Goal: Connect with others: Connect with others

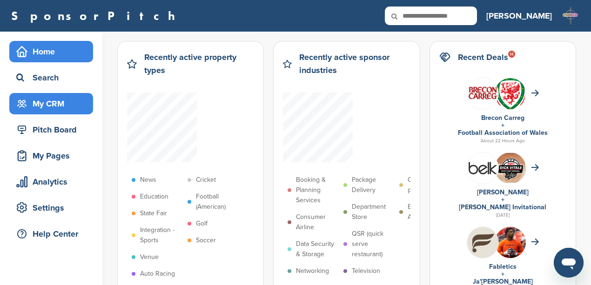
click at [49, 102] on div "My CRM" at bounding box center [53, 103] width 79 height 17
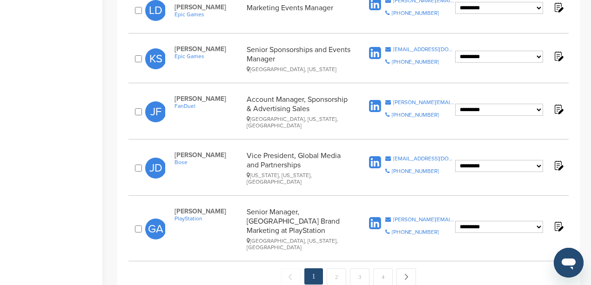
scroll to position [961, 0]
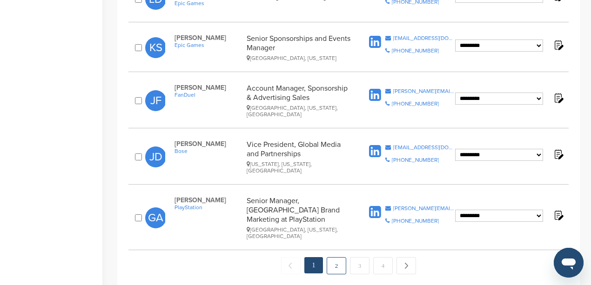
click at [334, 257] on link "2" at bounding box center [336, 265] width 20 height 17
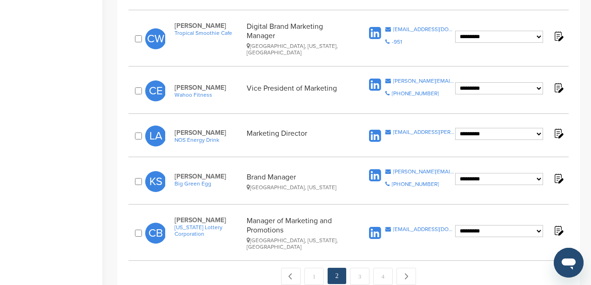
scroll to position [992, 0]
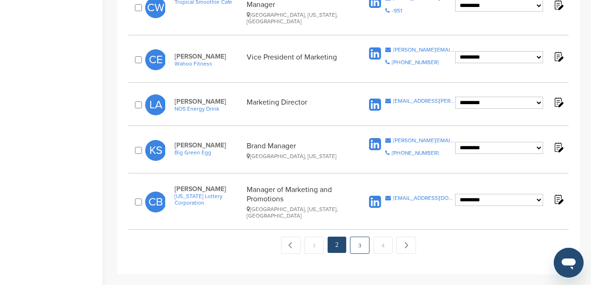
click at [356, 237] on link "3" at bounding box center [360, 245] width 20 height 17
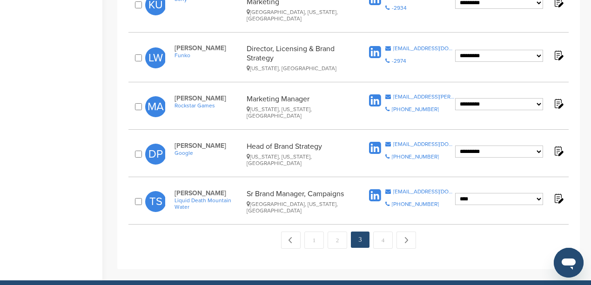
scroll to position [992, 0]
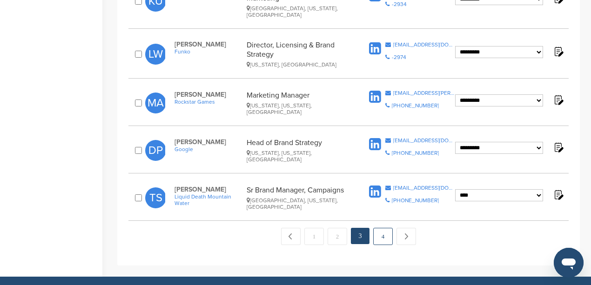
click at [384, 228] on link "4" at bounding box center [383, 236] width 20 height 17
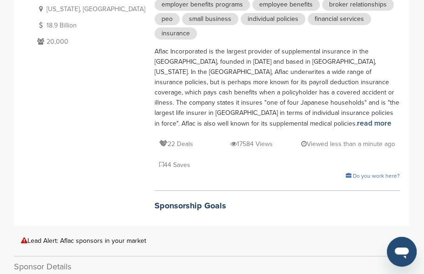
scroll to position [93, 0]
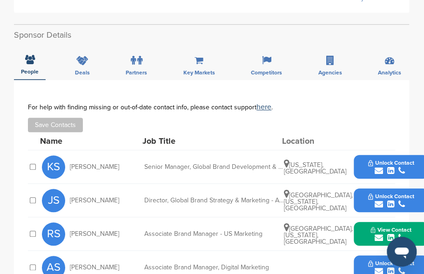
scroll to position [279, 0]
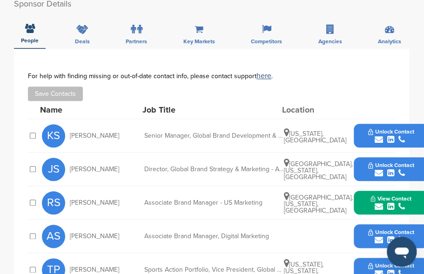
drag, startPoint x: 124, startPoint y: 137, endPoint x: 71, endPoint y: 140, distance: 53.1
click at [71, 158] on div "JS [PERSON_NAME]" at bounding box center [93, 169] width 102 height 23
copy span "Justin Spagnuolo"
click at [377, 169] on icon "submit" at bounding box center [378, 173] width 8 height 8
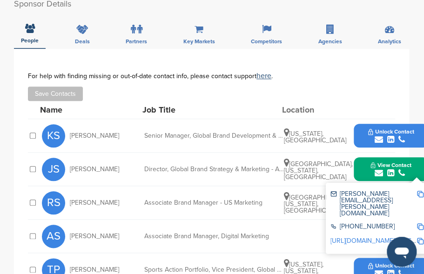
click at [420, 191] on img at bounding box center [420, 194] width 7 height 7
copy span "Justin Spagnuolo"
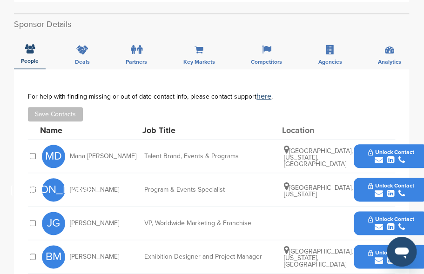
scroll to position [341, 0]
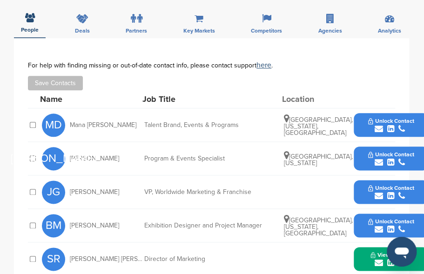
click at [378, 125] on icon "submit" at bounding box center [378, 129] width 8 height 8
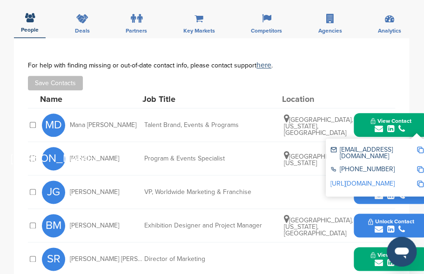
click at [419, 147] on img at bounding box center [420, 150] width 7 height 7
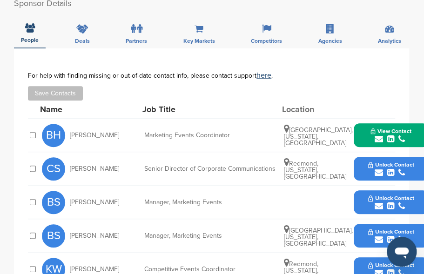
scroll to position [248, 0]
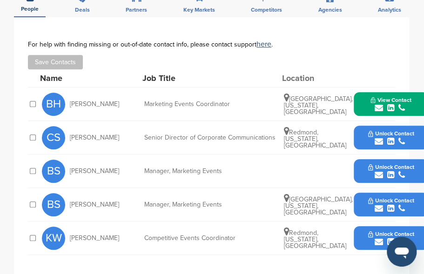
click at [378, 171] on icon "submit" at bounding box center [378, 175] width 8 height 8
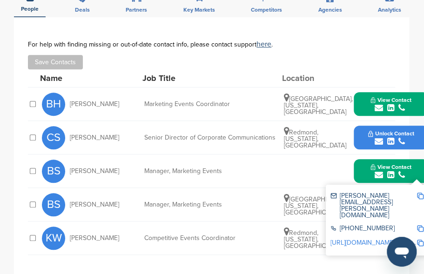
click at [420, 193] on img at bounding box center [420, 196] width 7 height 7
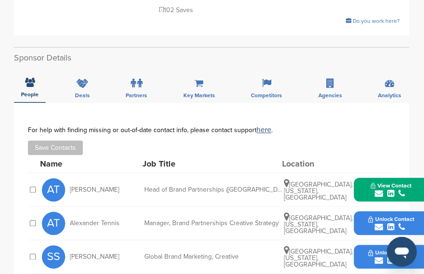
scroll to position [279, 0]
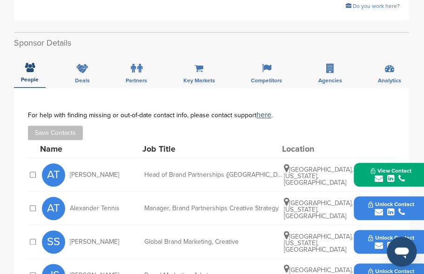
click at [379, 208] on icon "submit" at bounding box center [378, 212] width 8 height 8
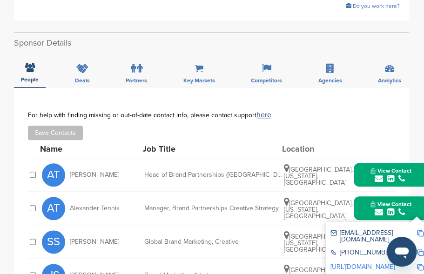
click at [418, 230] on img at bounding box center [420, 233] width 7 height 7
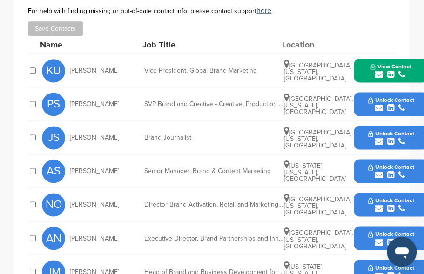
scroll to position [434, 0]
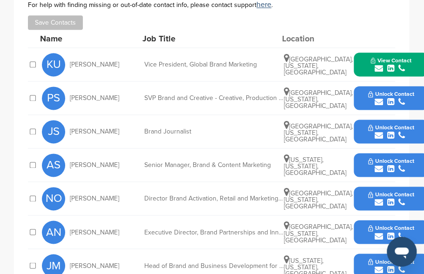
drag, startPoint x: 116, startPoint y: 97, endPoint x: 71, endPoint y: 98, distance: 45.6
click at [71, 98] on div "PS [PERSON_NAME]" at bounding box center [93, 98] width 102 height 23
copy span "[PERSON_NAME]"
click at [377, 102] on icon "submit" at bounding box center [378, 102] width 8 height 8
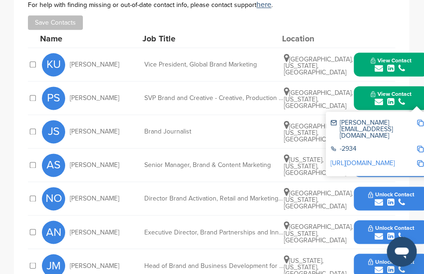
click at [418, 123] on img at bounding box center [420, 123] width 7 height 7
copy span "Pablo Szneiberg"
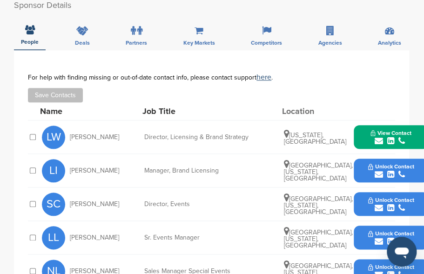
scroll to position [279, 0]
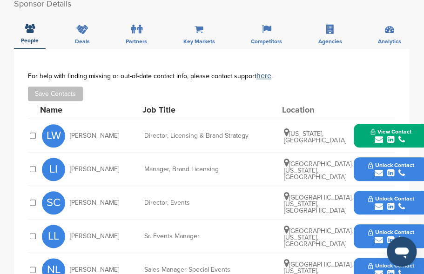
click at [376, 202] on icon "submit" at bounding box center [378, 206] width 8 height 8
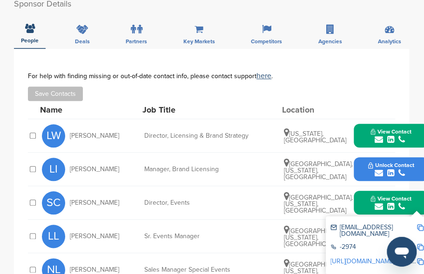
click at [420, 224] on img at bounding box center [420, 227] width 7 height 7
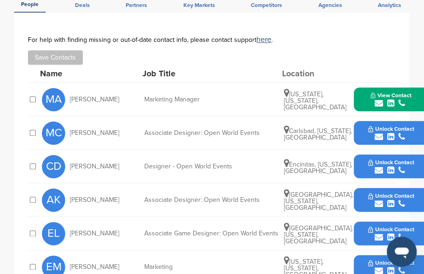
scroll to position [310, 0]
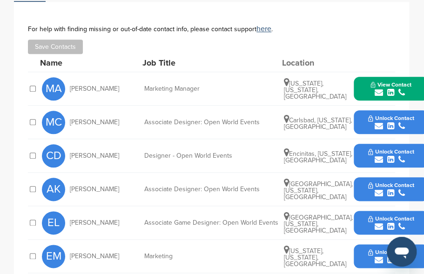
click at [378, 256] on icon "submit" at bounding box center [378, 260] width 8 height 8
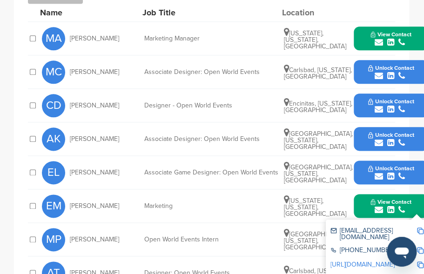
scroll to position [372, 0]
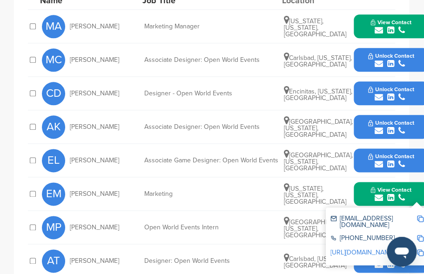
click at [420, 215] on img at bounding box center [420, 218] width 7 height 7
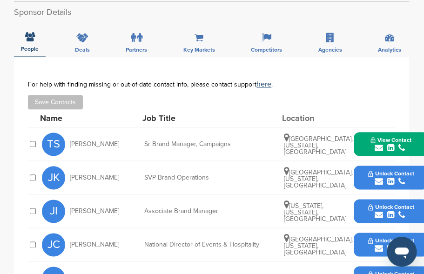
scroll to position [341, 0]
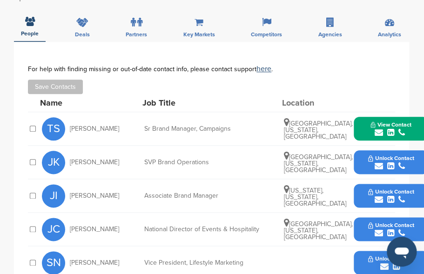
click at [378, 162] on icon "submit" at bounding box center [378, 166] width 8 height 8
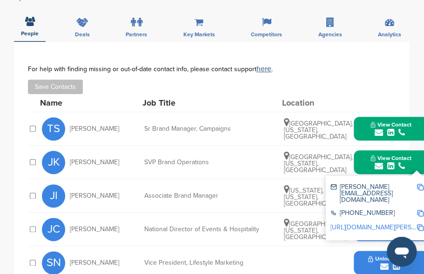
click at [418, 184] on img at bounding box center [420, 187] width 7 height 7
click at [406, 42] on div "**********" at bounding box center [211, 209] width 395 height 335
click at [386, 80] on div "Save Contacts" at bounding box center [211, 87] width 367 height 14
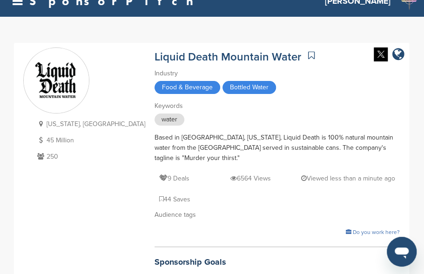
scroll to position [0, 0]
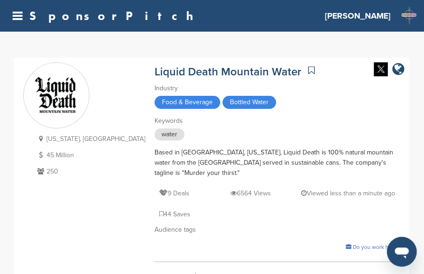
click at [17, 16] on icon at bounding box center [18, 16] width 10 height 12
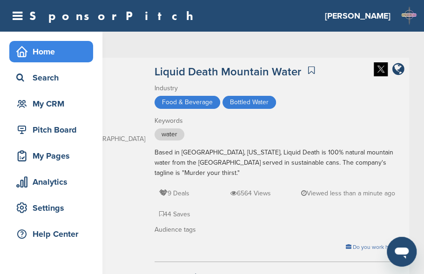
click at [41, 49] on div "Home" at bounding box center [53, 51] width 79 height 17
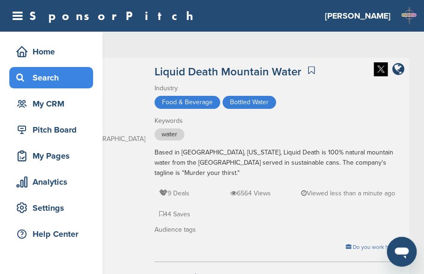
click at [40, 79] on div "Search" at bounding box center [53, 77] width 79 height 17
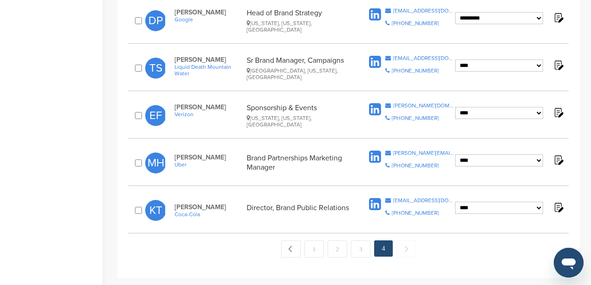
scroll to position [527, 0]
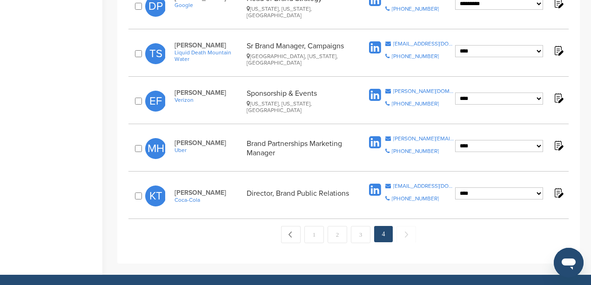
click at [409, 226] on span "Next →" at bounding box center [406, 234] width 20 height 17
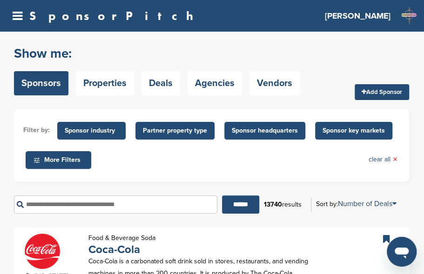
click at [108, 205] on input "text" at bounding box center [115, 204] width 203 height 18
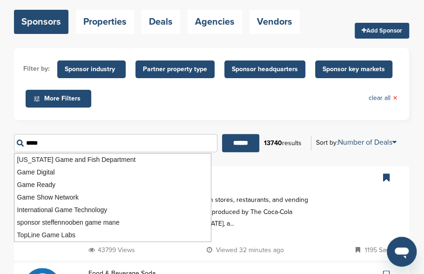
scroll to position [62, 0]
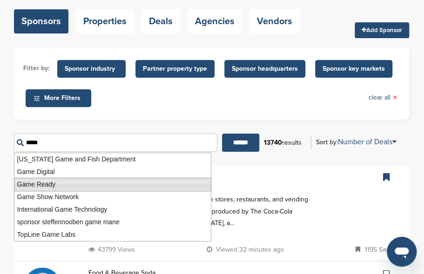
click at [142, 184] on li "Game Ready" at bounding box center [112, 184] width 197 height 13
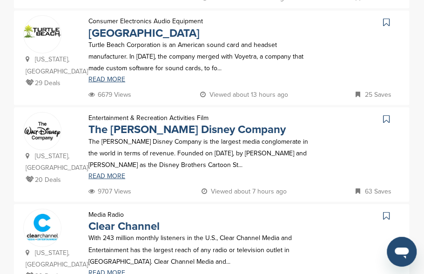
scroll to position [930, 0]
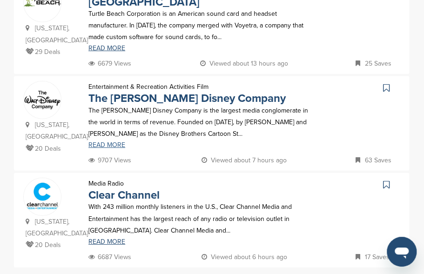
type input "**********"
click at [100, 142] on link "READ MORE" at bounding box center [199, 145] width 222 height 7
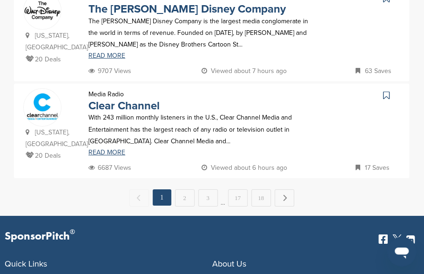
scroll to position [1023, 0]
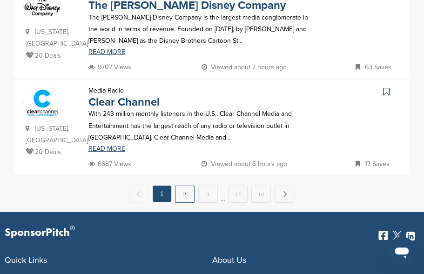
click at [188, 186] on link "2" at bounding box center [185, 194] width 20 height 17
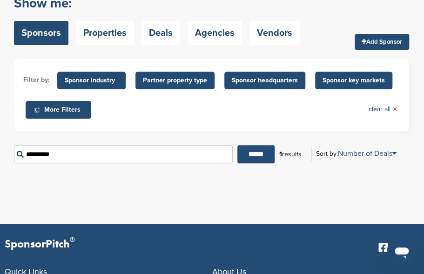
scroll to position [31, 0]
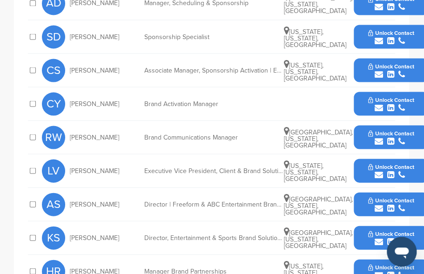
scroll to position [651, 0]
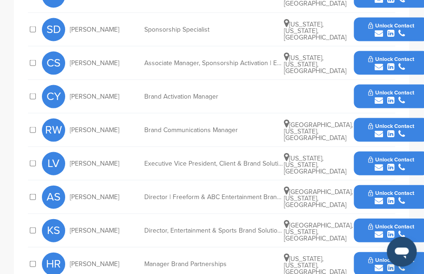
click at [379, 264] on icon "submit" at bounding box center [378, 268] width 8 height 8
